Goal: Information Seeking & Learning: Learn about a topic

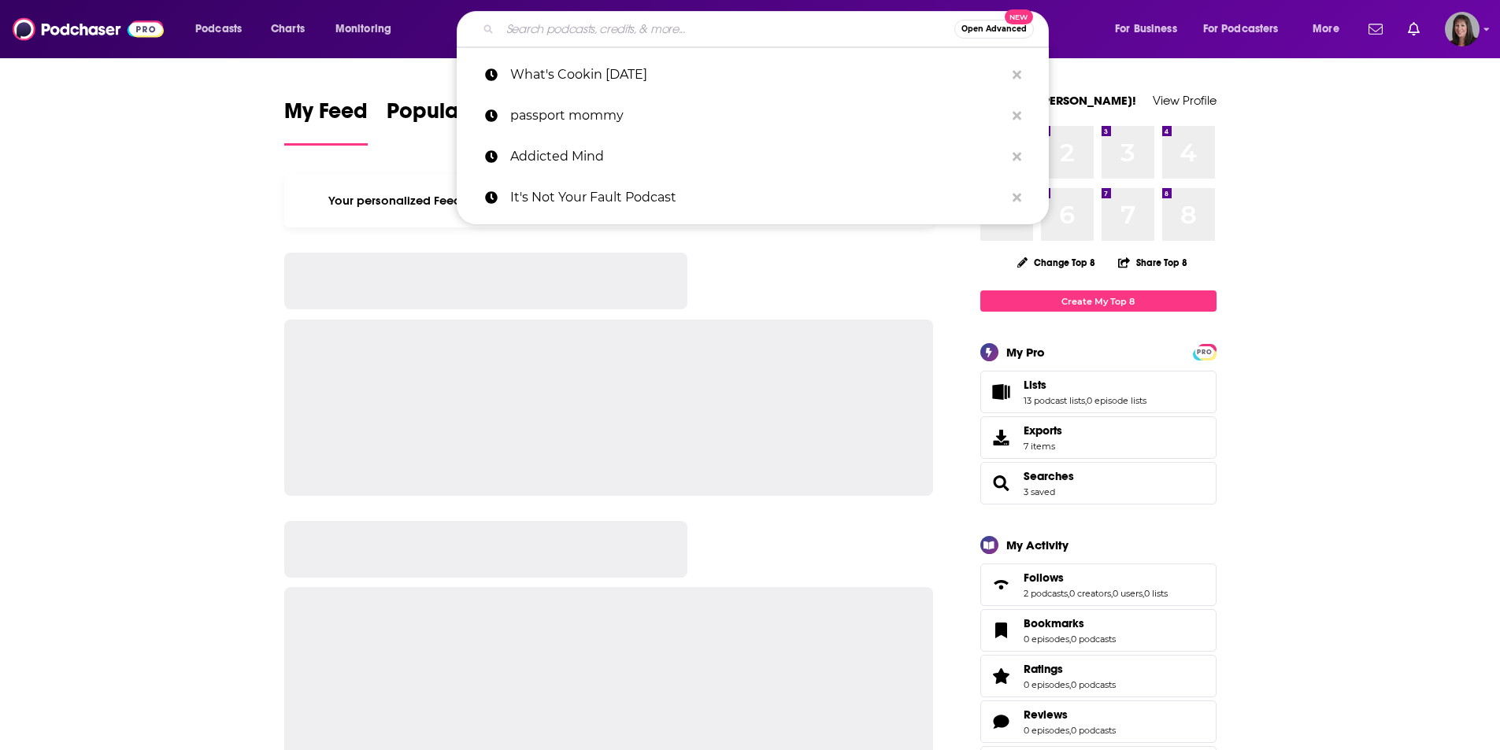
click at [626, 33] on input "Search podcasts, credits, & more..." at bounding box center [727, 29] width 454 height 25
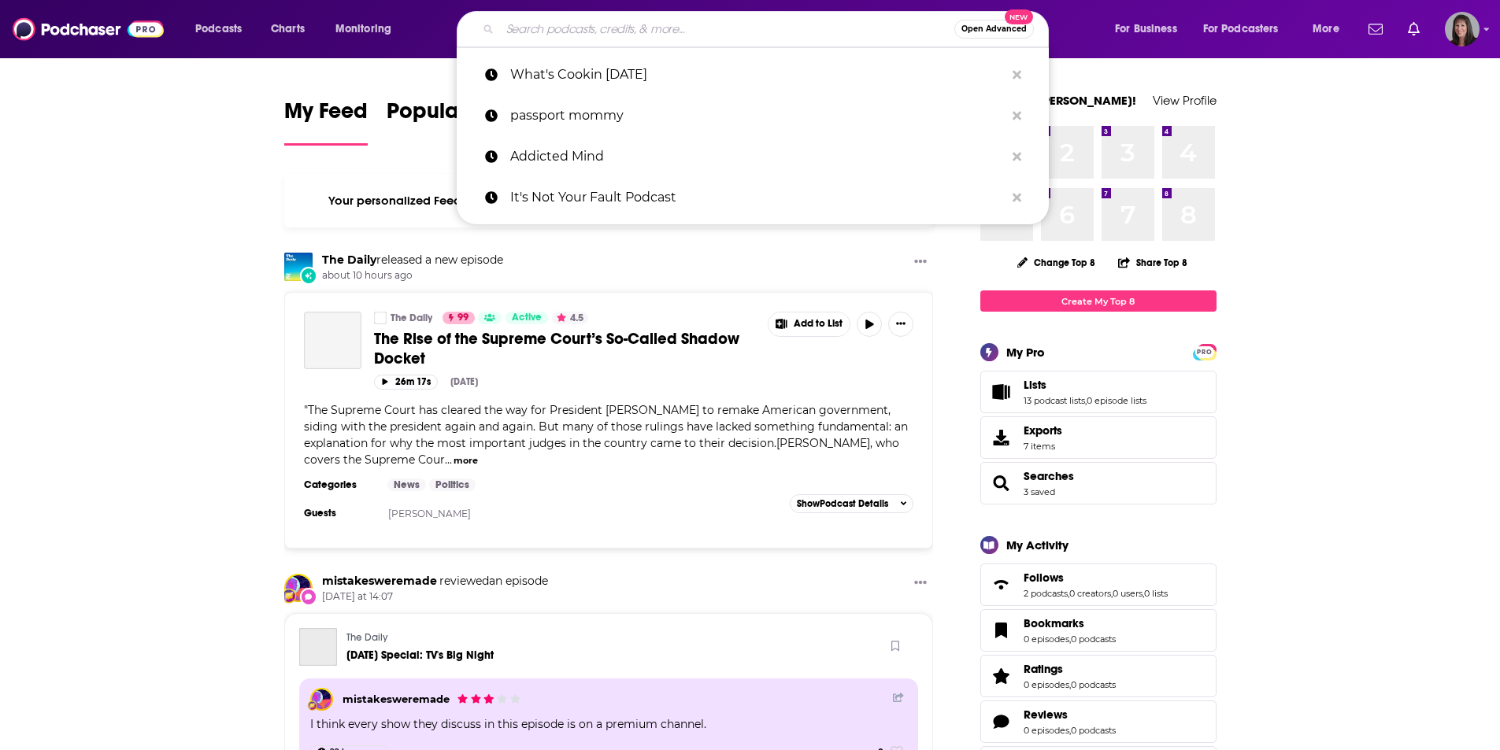
paste input "• [GEOGRAPHIC_DATA]"
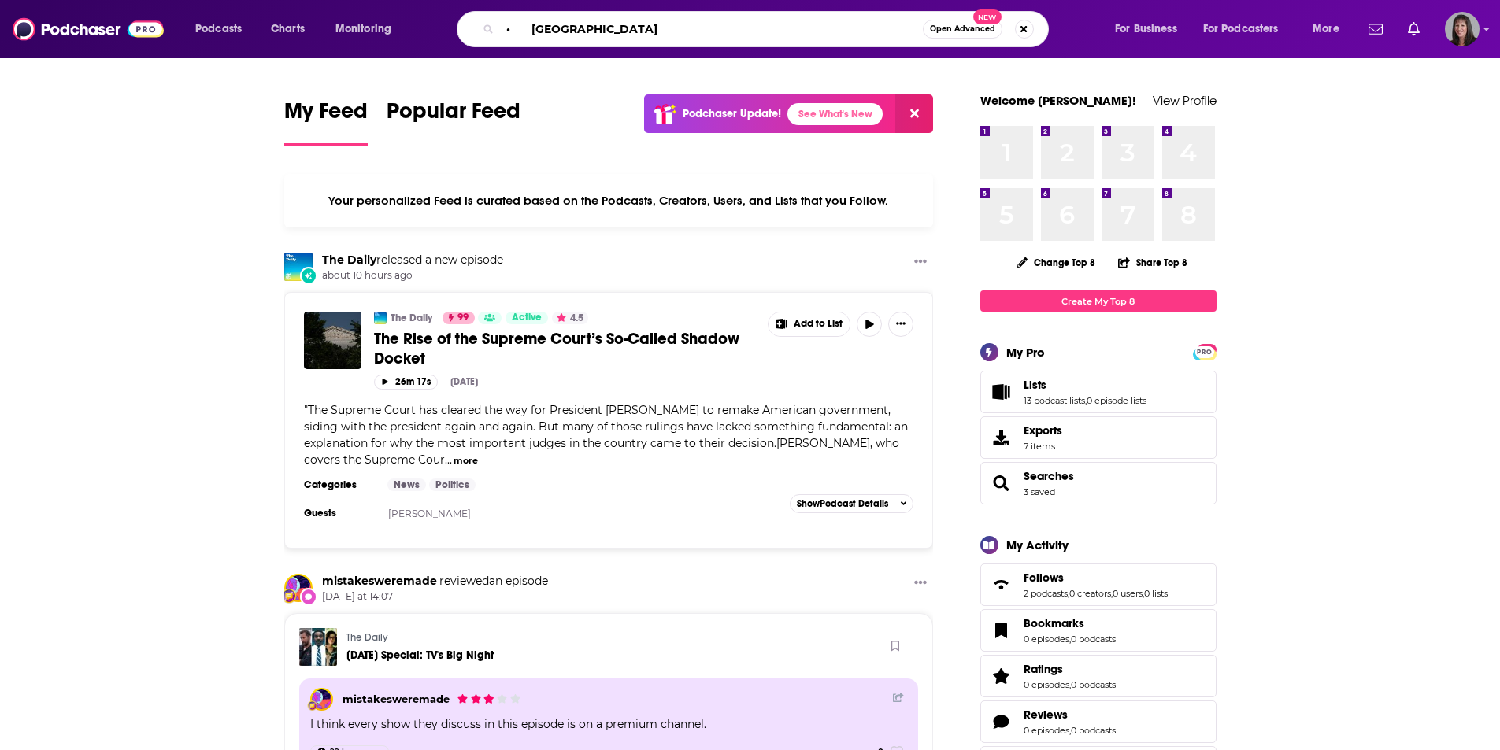
drag, startPoint x: 531, startPoint y: 28, endPoint x: 484, endPoint y: 32, distance: 46.7
click at [484, 32] on div "• Hopestream Open Advanced New" at bounding box center [753, 29] width 592 height 36
type input "Hopestream"
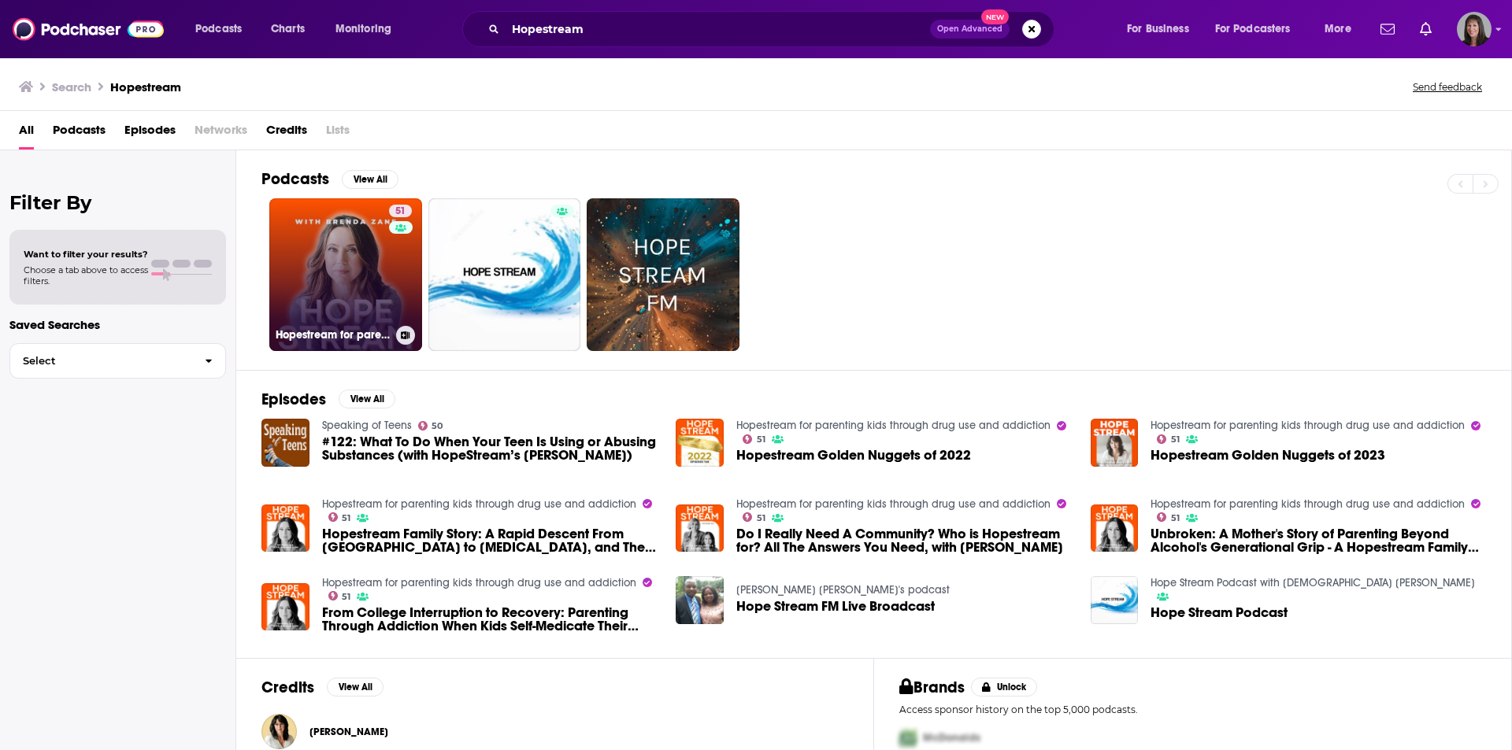
click at [370, 284] on link "51 Hopestream for parenting kids through drug use and addiction" at bounding box center [345, 274] width 153 height 153
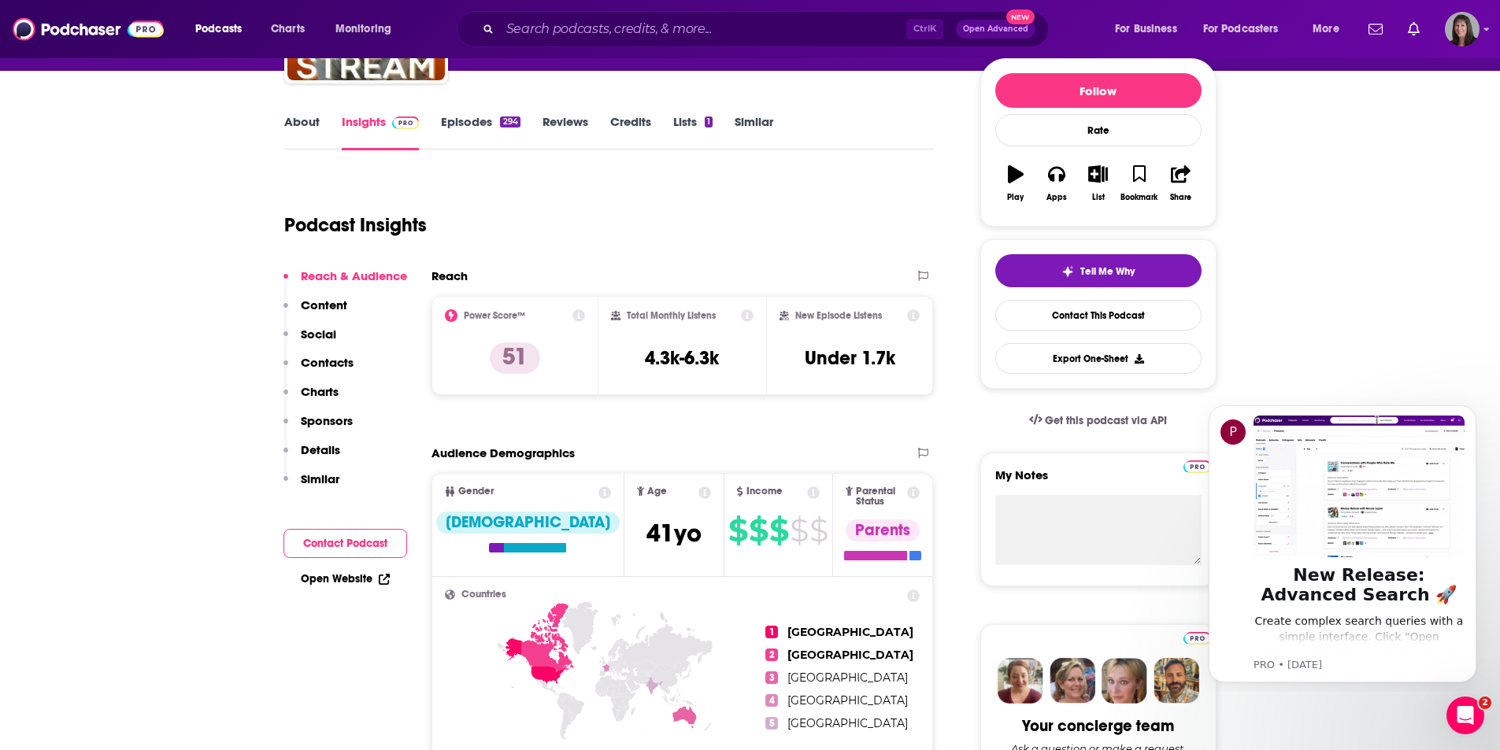
scroll to position [157, 0]
